Goal: Task Accomplishment & Management: Manage account settings

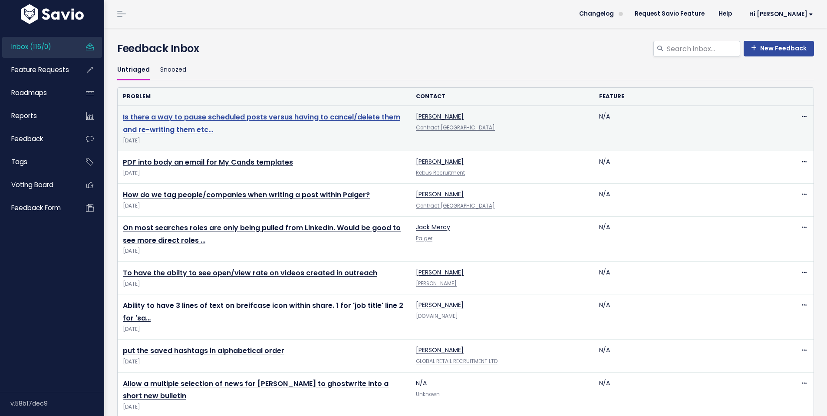
click at [260, 118] on link "Is there a way to pause scheduled posts versus having to cancel/delete them and…" at bounding box center [261, 123] width 277 height 23
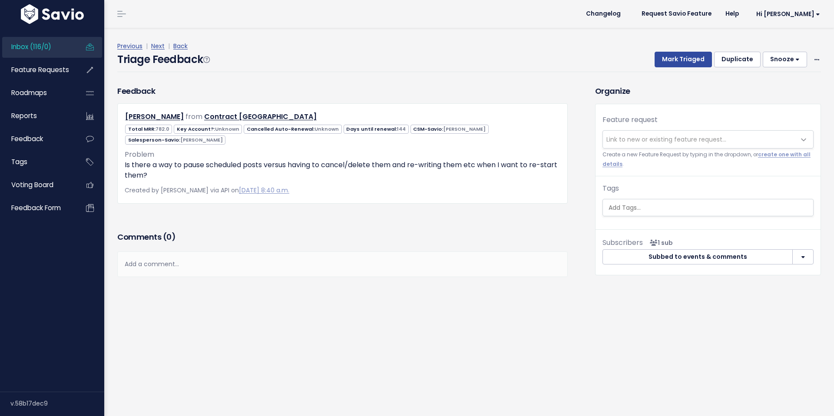
click at [640, 139] on span "Link to new or existing feature request..." at bounding box center [666, 139] width 120 height 9
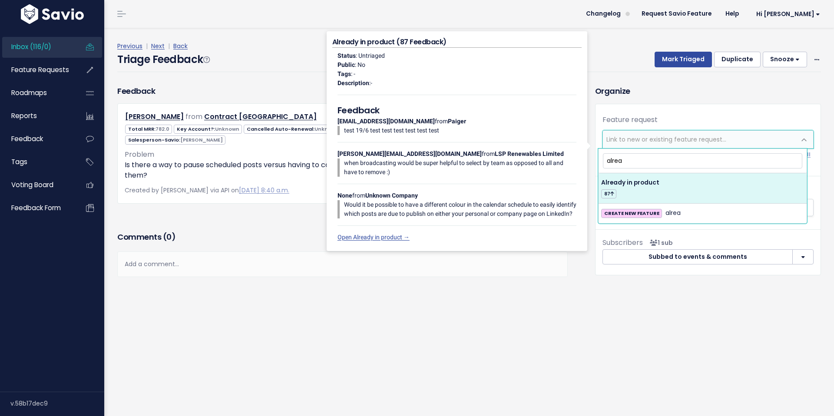
type input "alrea"
select select "41893"
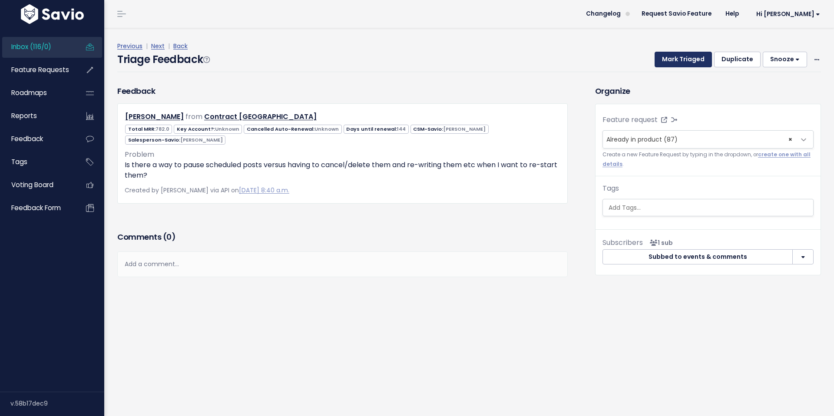
click at [688, 56] on button "Mark Triaged" at bounding box center [682, 60] width 57 height 16
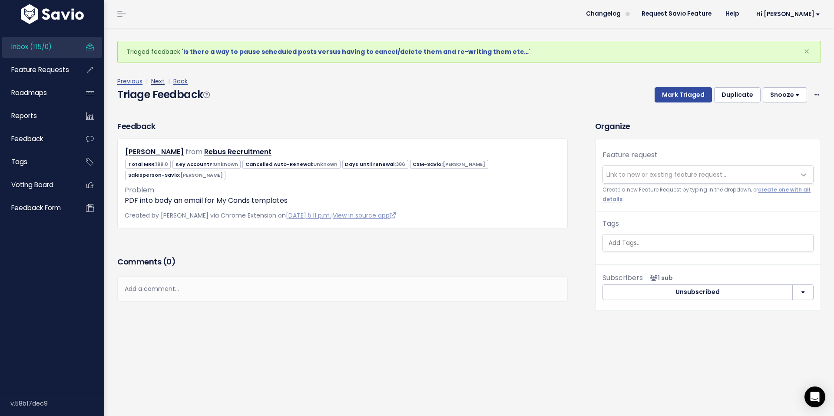
click at [157, 81] on link "Next" at bounding box center [157, 81] width 13 height 9
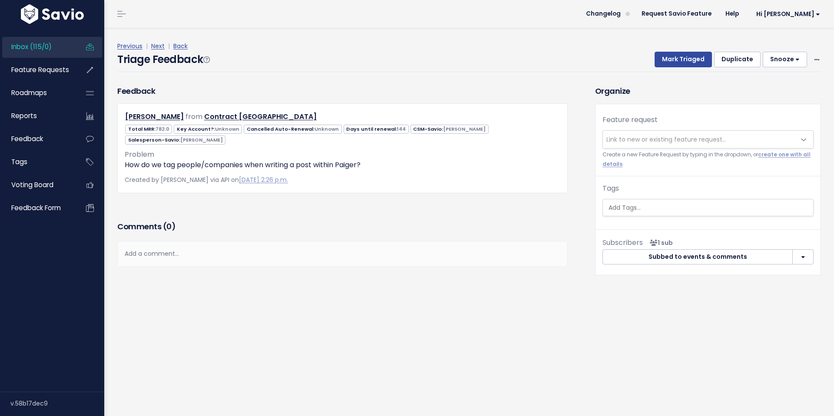
click at [176, 245] on div "Add a comment..." at bounding box center [342, 254] width 450 height 26
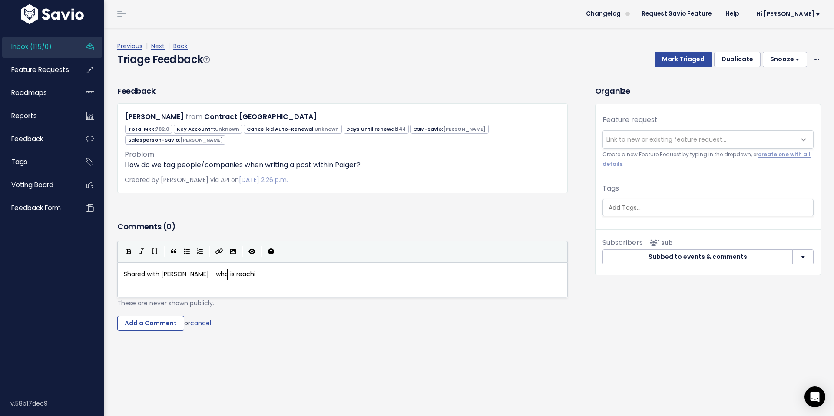
type textarea "Shared with [PERSON_NAME] - who is reaching"
type textarea "ching out directly to [PERSON_NAME]."
click at [179, 270] on span "Shared with [PERSON_NAME] - who is reaching out directly to [PERSON_NAME]." at bounding box center [241, 274] width 235 height 9
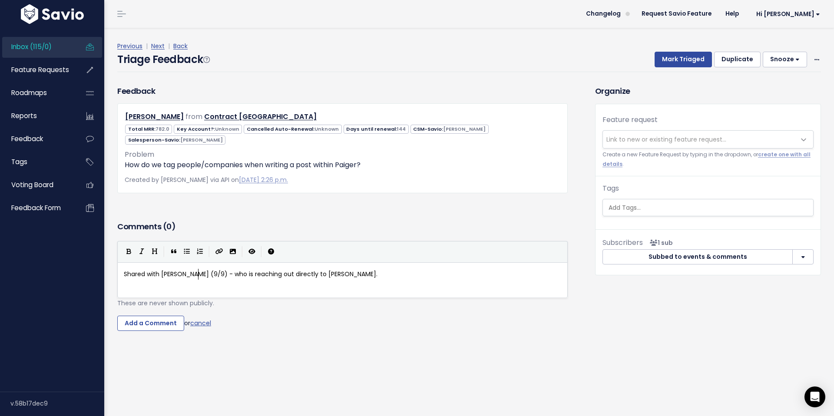
scroll to position [3, 17]
type textarea "(9/9)"
click at [160, 316] on input "Add a Comment" at bounding box center [150, 324] width 67 height 16
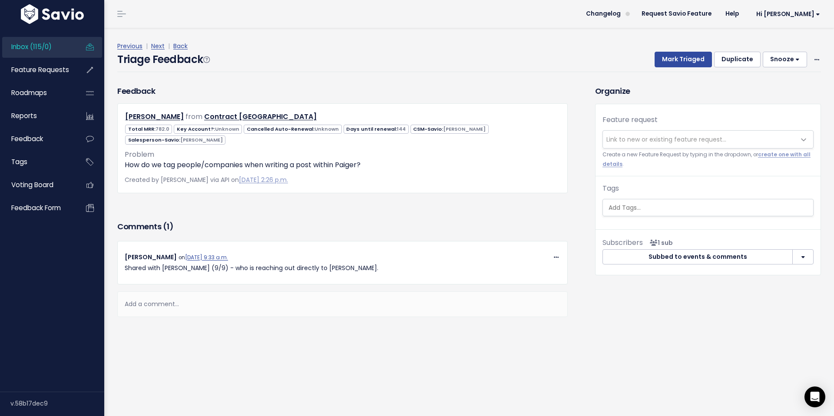
click at [644, 140] on span "Link to new or existing feature request..." at bounding box center [666, 139] width 120 height 9
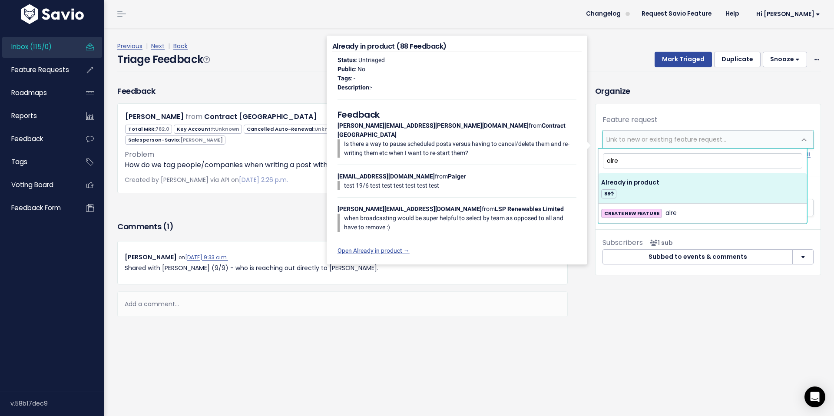
type input "alre"
select select "41893"
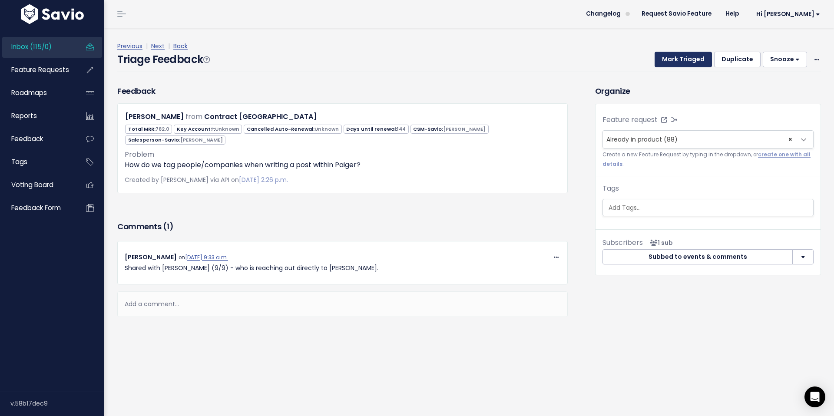
click at [678, 63] on button "Mark Triaged" at bounding box center [682, 60] width 57 height 16
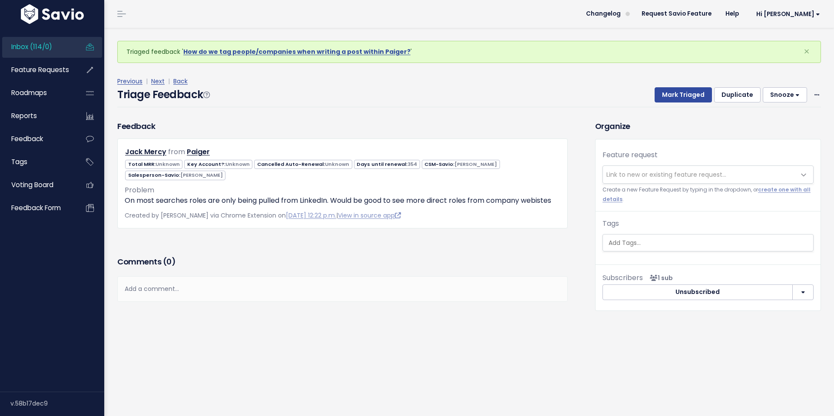
click at [40, 49] on span "Inbox (114/0)" at bounding box center [31, 46] width 41 height 9
